Goal: Use online tool/utility: Utilize a website feature to perform a specific function

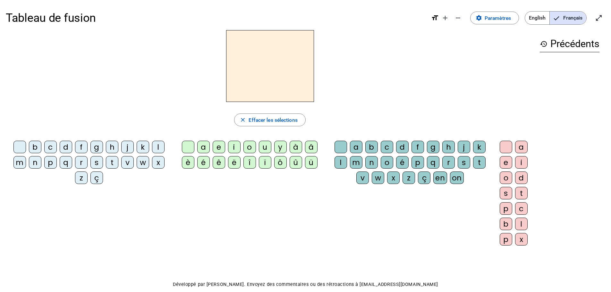
scroll to position [17, 0]
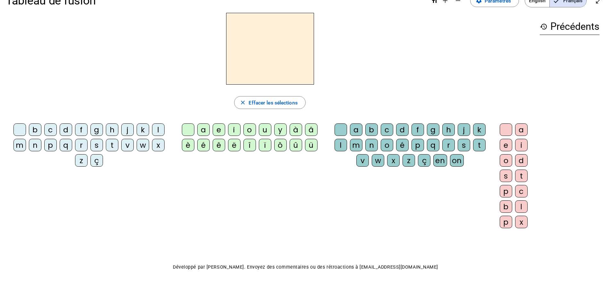
click at [37, 147] on div "n" at bounding box center [35, 145] width 13 height 13
click at [249, 132] on div "o" at bounding box center [250, 130] width 13 height 13
click at [477, 147] on div "t" at bounding box center [479, 145] width 13 height 13
click at [505, 146] on div "e" at bounding box center [506, 145] width 13 height 13
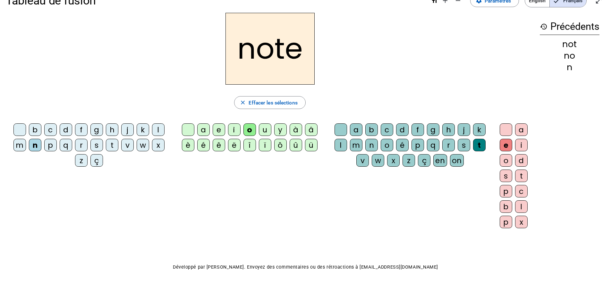
click at [129, 146] on div "v" at bounding box center [127, 145] width 13 height 13
click at [337, 188] on div "b c d f g h j k l m n p q r s t v w x z ç a e i o u y à â è é ê ë [PERSON_NAME]…" at bounding box center [270, 178] width 529 height 114
click at [234, 130] on div "i" at bounding box center [234, 130] width 13 height 13
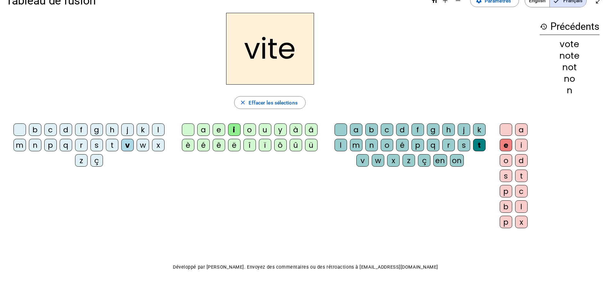
click at [86, 144] on div "r" at bounding box center [81, 145] width 13 height 13
click at [402, 129] on div "d" at bounding box center [402, 130] width 13 height 13
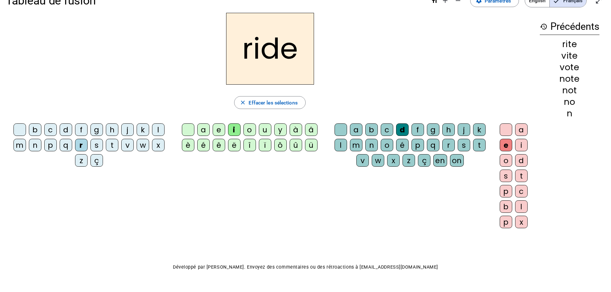
click at [267, 129] on div "u" at bounding box center [265, 130] width 13 height 13
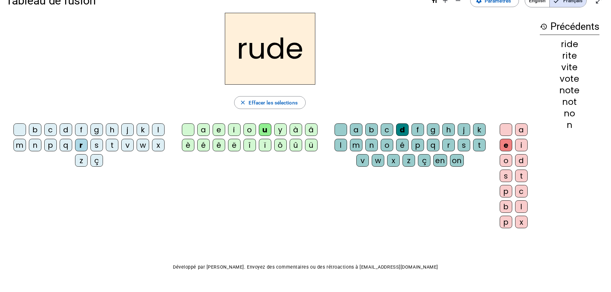
click at [465, 146] on div "s" at bounding box center [464, 145] width 13 height 13
click at [21, 144] on div "m" at bounding box center [19, 145] width 13 height 13
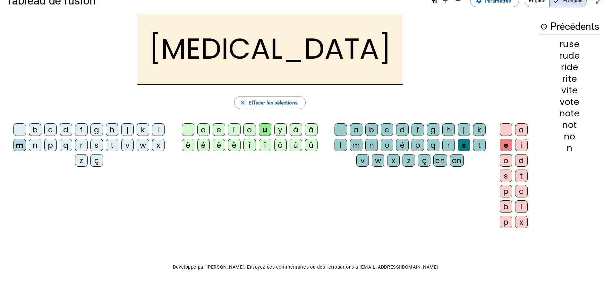
click at [36, 129] on div "b" at bounding box center [35, 130] width 13 height 13
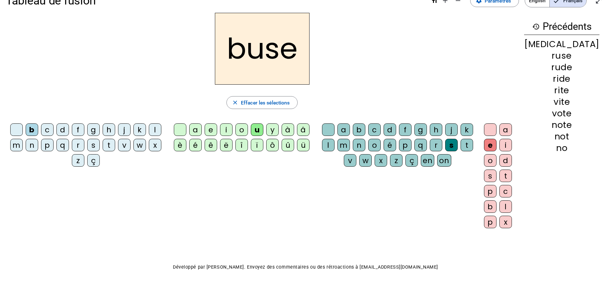
click at [233, 130] on div "i" at bounding box center [226, 130] width 13 height 13
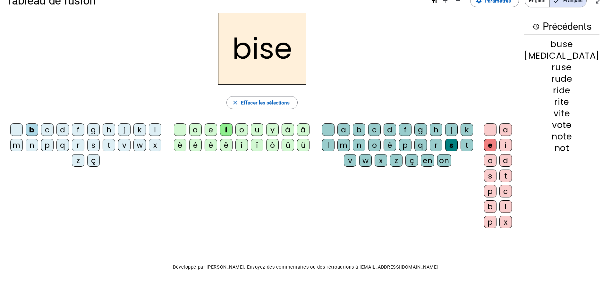
click at [202, 130] on div "a" at bounding box center [195, 130] width 13 height 13
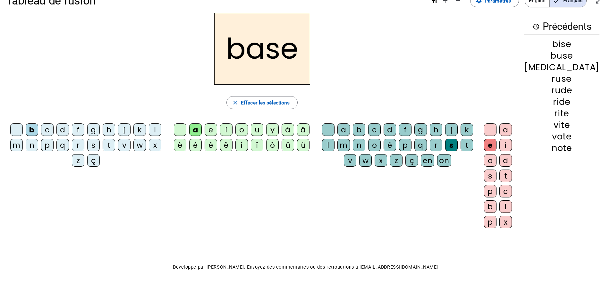
click at [497, 128] on div at bounding box center [490, 130] width 13 height 13
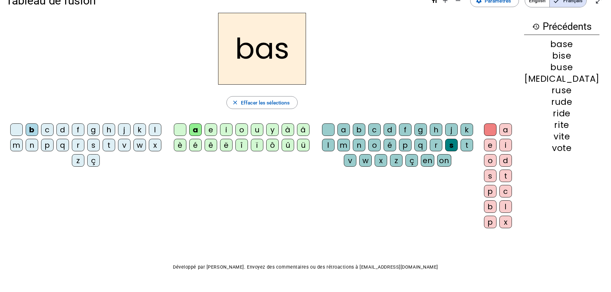
click at [52, 146] on div "p" at bounding box center [47, 145] width 13 height 13
